Goal: Task Accomplishment & Management: Use online tool/utility

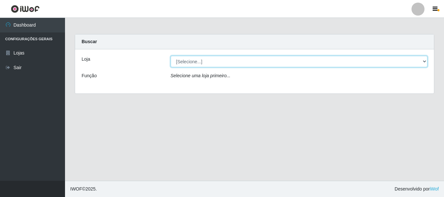
click at [197, 62] on select "[Selecione...] Nordestão - Alecrim" at bounding box center [298, 61] width 257 height 11
select select "453"
click at [170, 56] on select "[Selecione...] Nordestão - Alecrim" at bounding box center [298, 61] width 257 height 11
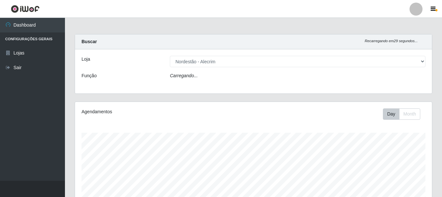
scroll to position [135, 357]
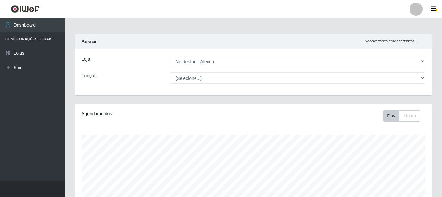
select select "1"
click at [170, 72] on select "[Selecione...] Balconista + Balconista de Padaria Balconista de Padaria ++ Emba…" at bounding box center [298, 77] width 256 height 11
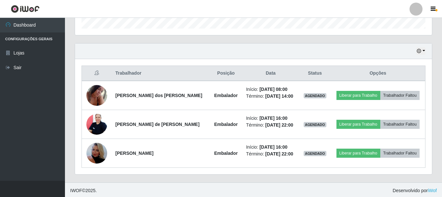
scroll to position [205, 0]
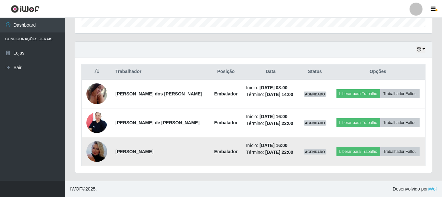
click at [90, 152] on img at bounding box center [96, 151] width 21 height 37
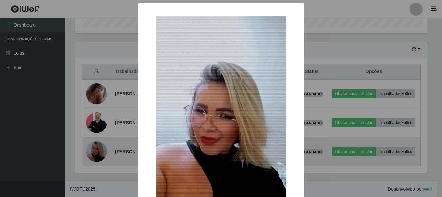
scroll to position [135, 354]
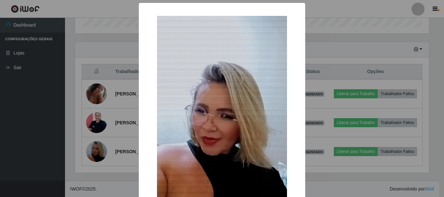
click at [98, 150] on div "× OK Cancel" at bounding box center [222, 98] width 444 height 197
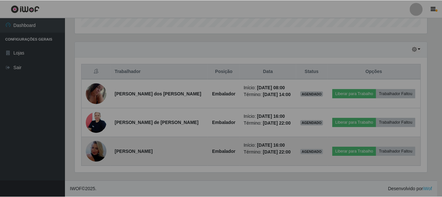
scroll to position [135, 357]
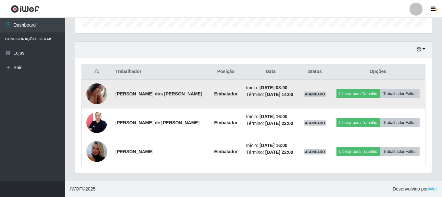
click at [95, 94] on img at bounding box center [96, 94] width 21 height 28
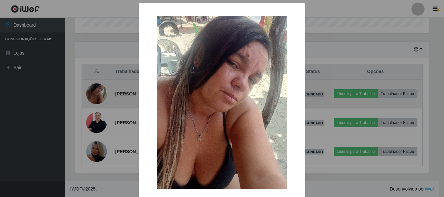
click at [95, 94] on div "× OK Cancel" at bounding box center [222, 98] width 444 height 197
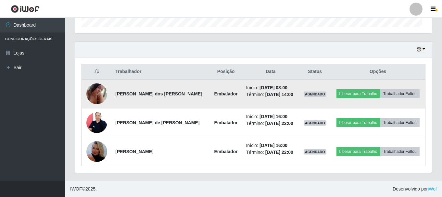
scroll to position [135, 357]
